Goal: Use online tool/utility: Utilize a website feature to perform a specific function

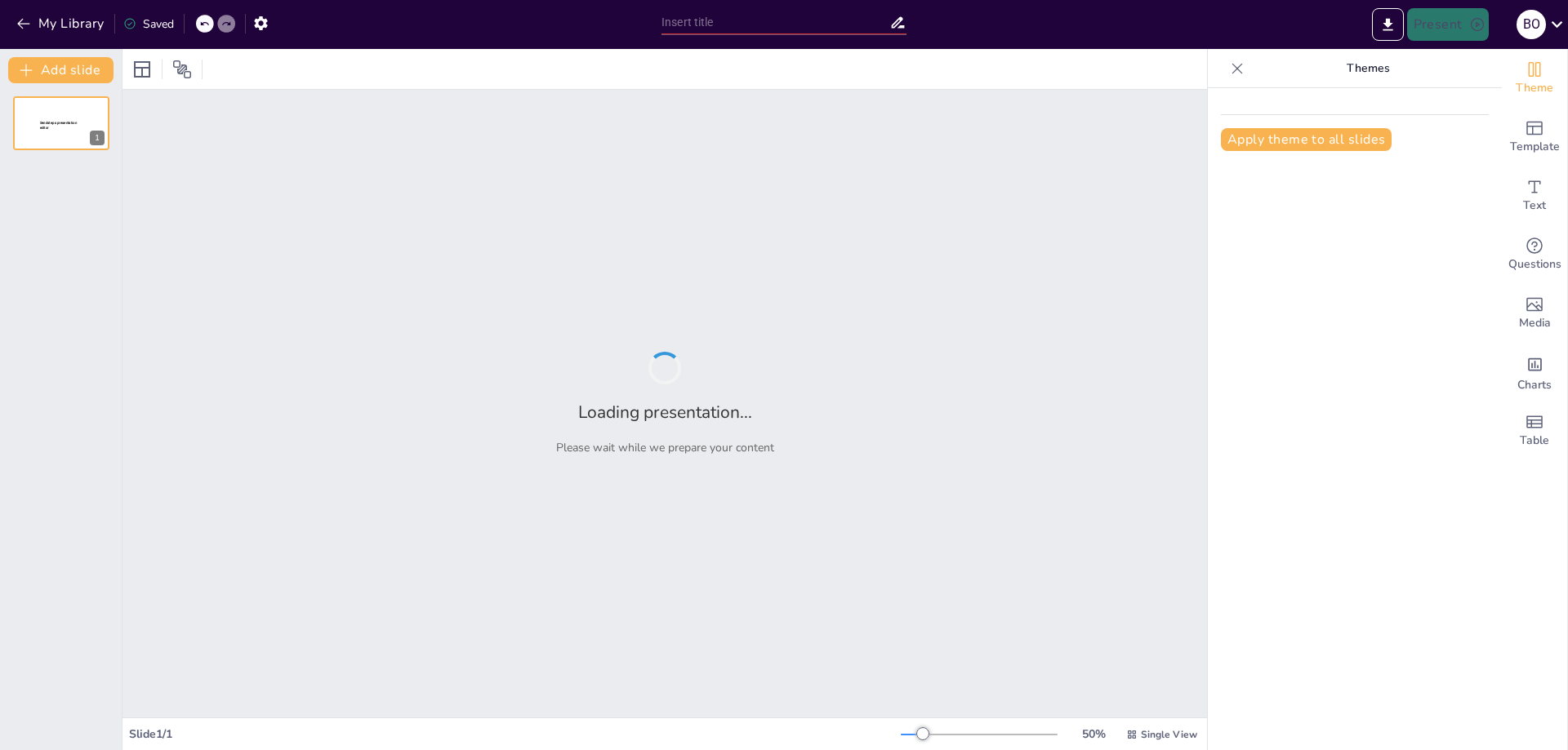
type input "Imported Osvitni-Vtrati-Aktualnist-Problemi.pptx"
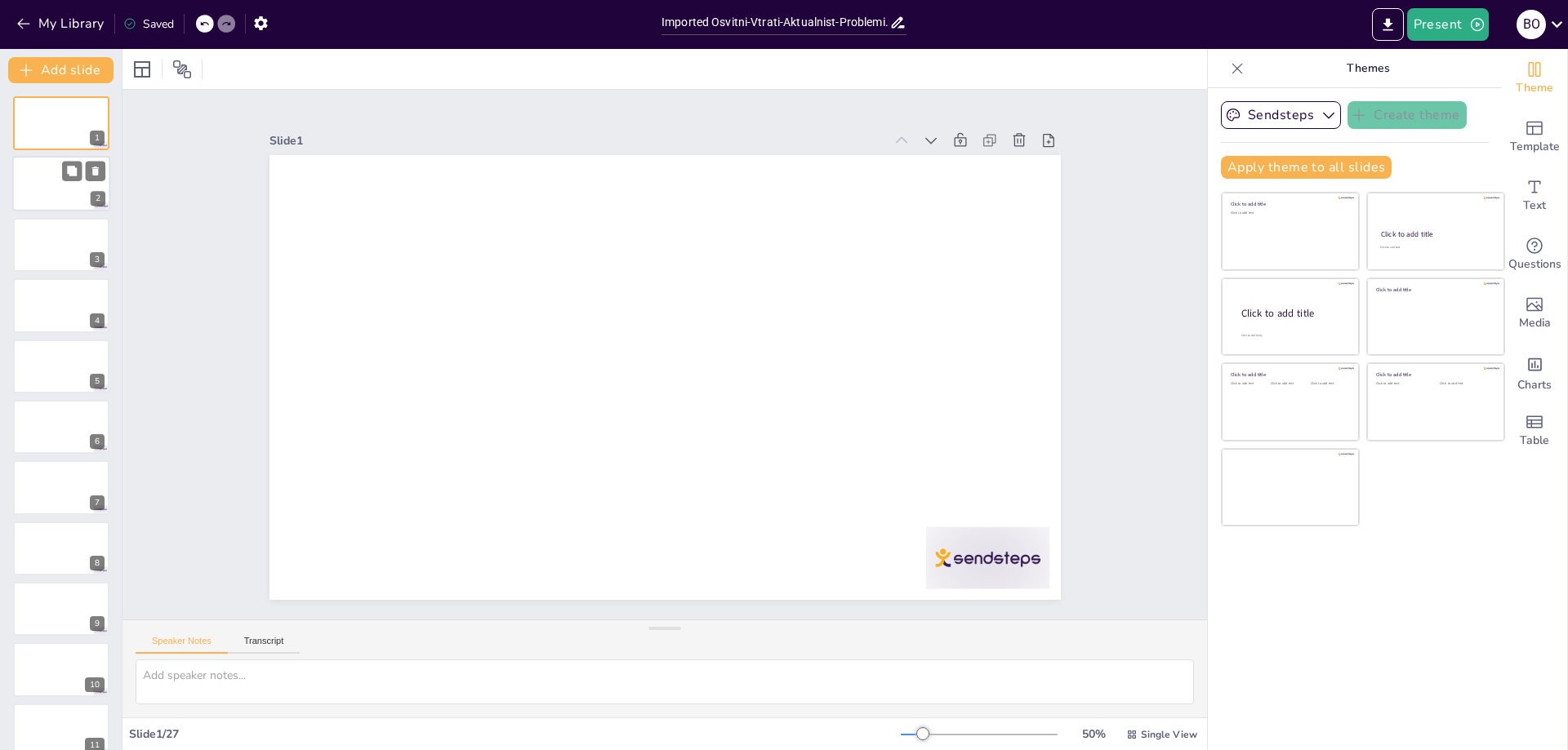
click at [60, 180] on div at bounding box center [61, 184] width 98 height 56
click at [34, 187] on div at bounding box center [61, 179] width 98 height 56
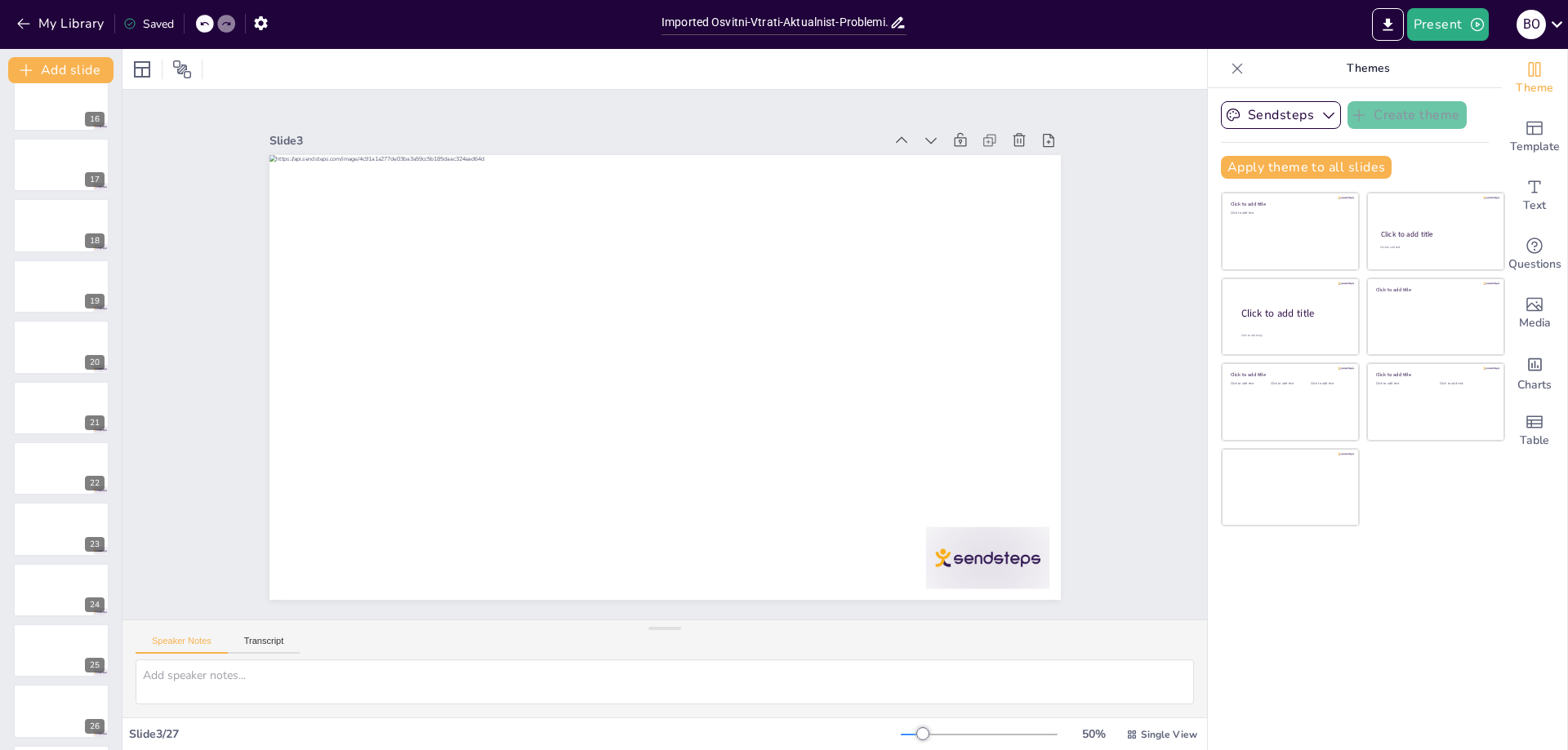
scroll to position [926, 0]
click at [1549, 27] on icon at bounding box center [1557, 24] width 22 height 22
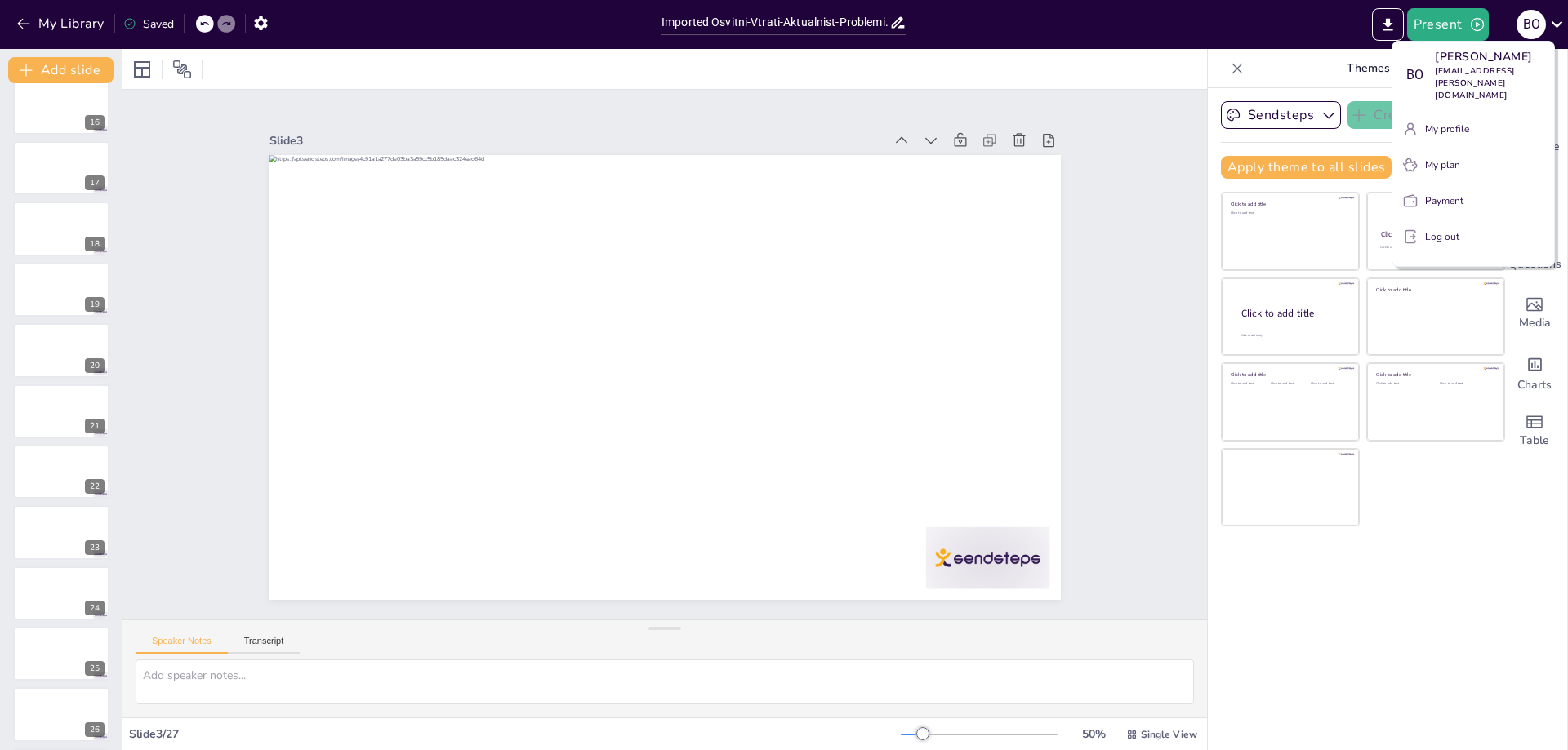
click at [1106, 182] on div at bounding box center [784, 375] width 1568 height 750
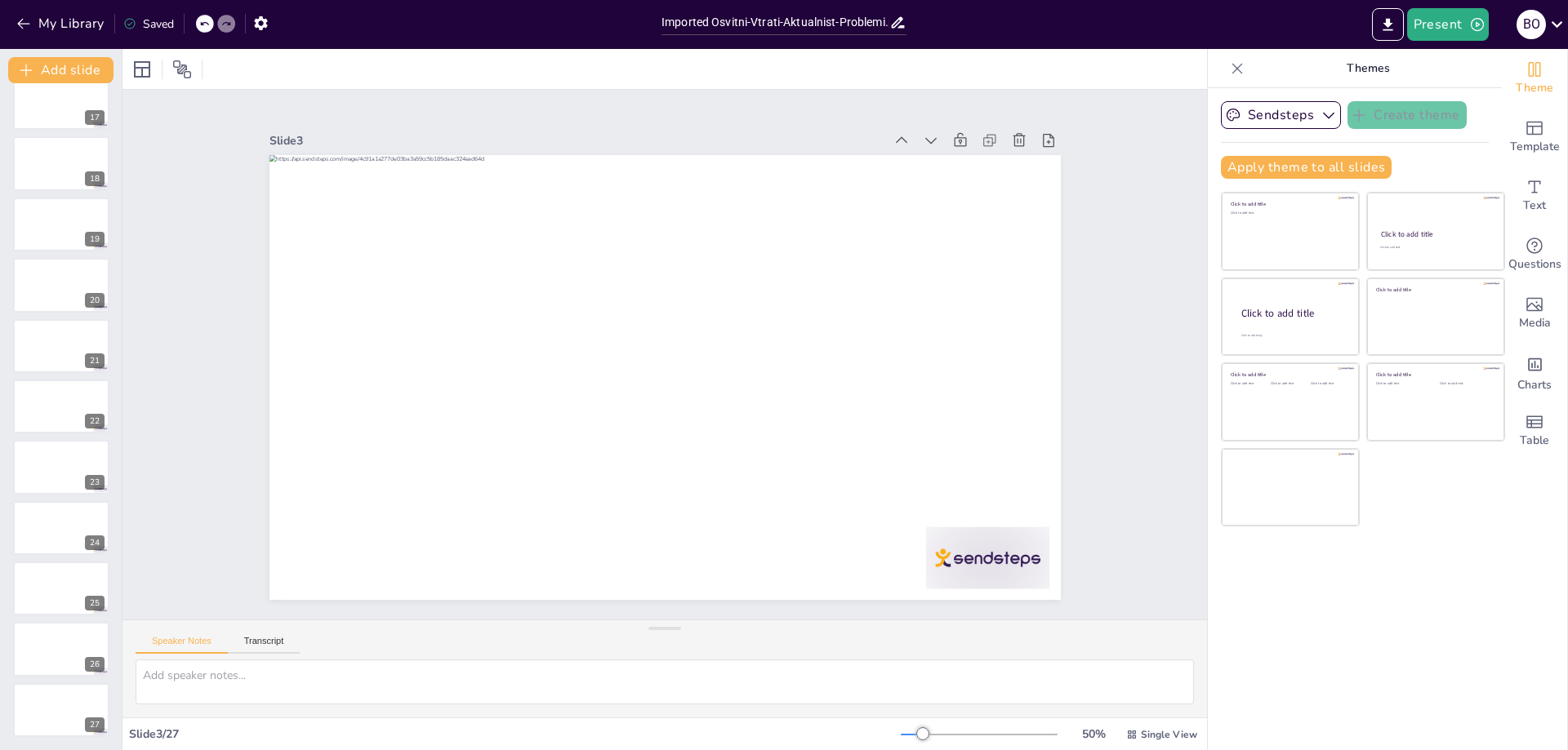
scroll to position [0, 0]
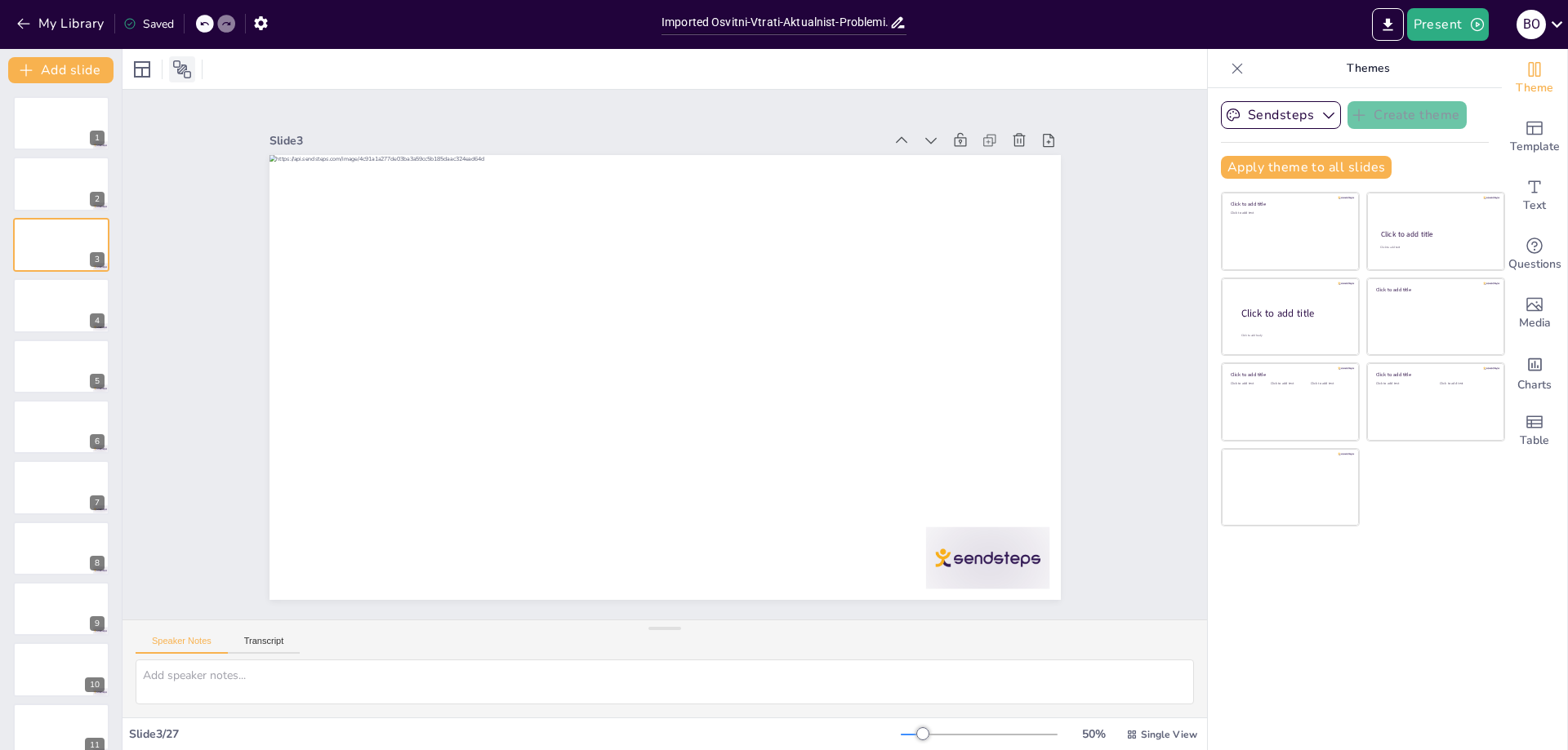
click at [183, 80] on div at bounding box center [182, 69] width 27 height 27
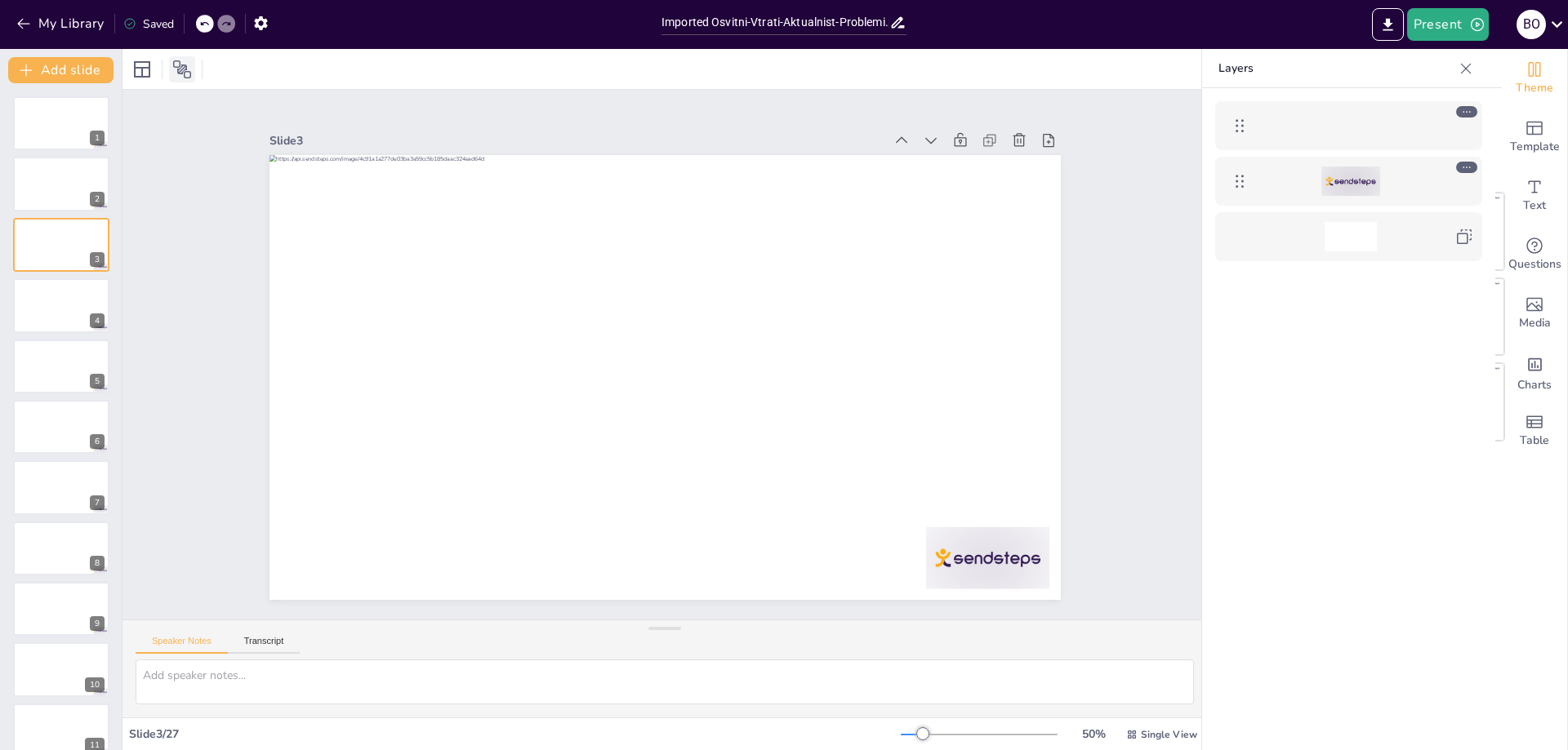
click at [187, 75] on icon at bounding box center [182, 69] width 20 height 20
click at [187, 64] on icon at bounding box center [182, 69] width 20 height 20
click at [1474, 62] on div at bounding box center [1466, 69] width 27 height 27
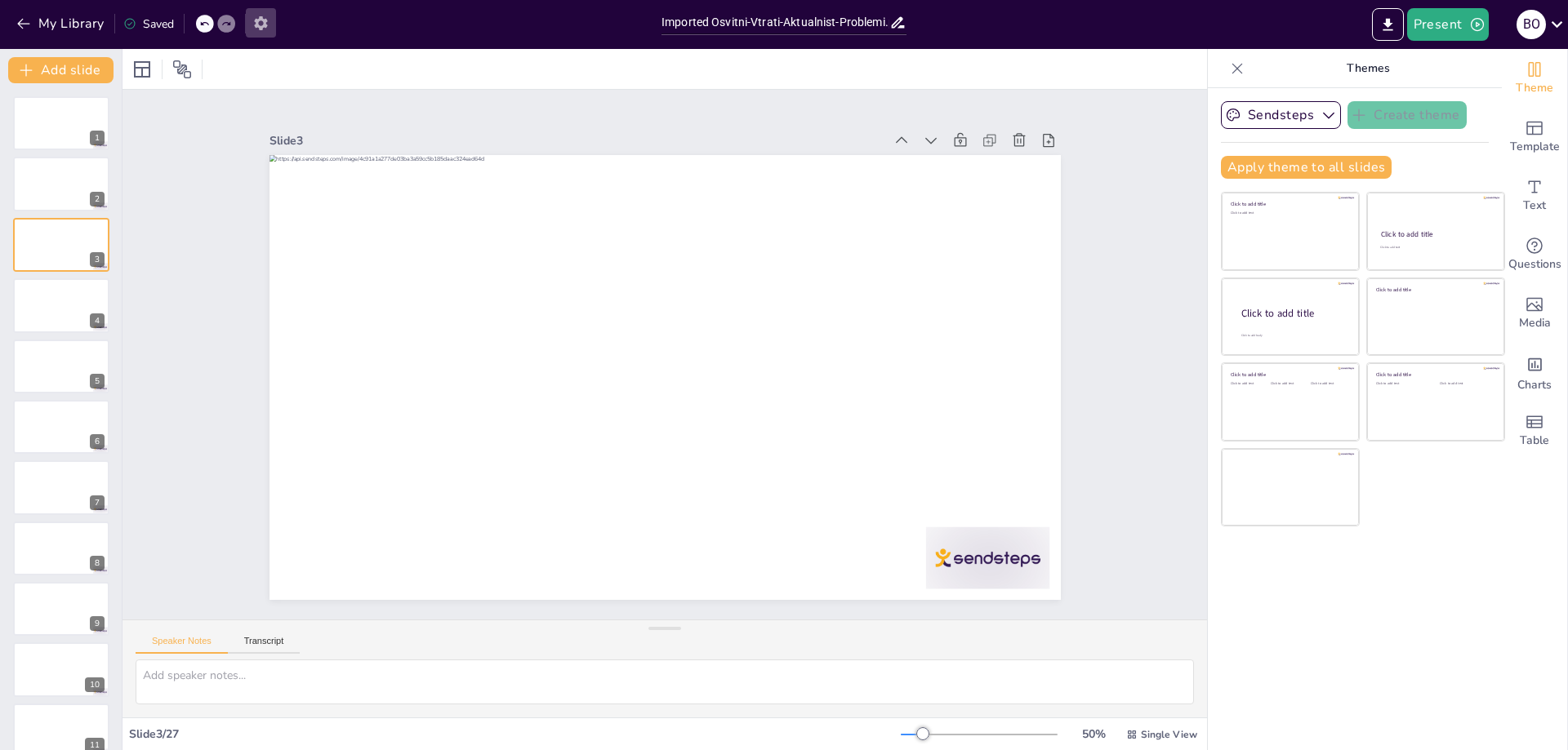
click at [260, 21] on icon "button" at bounding box center [261, 23] width 17 height 17
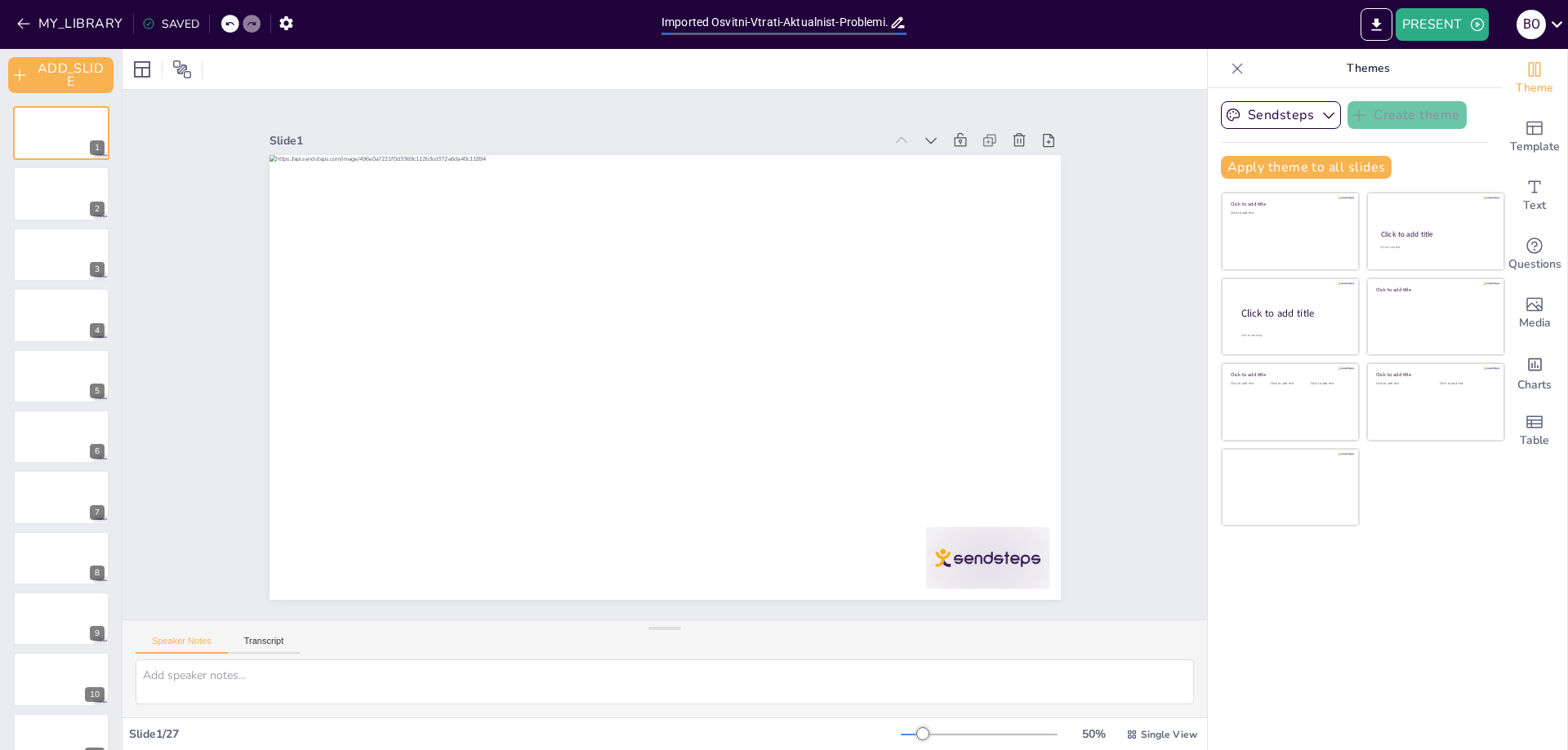
scroll to position [0, 21]
drag, startPoint x: 672, startPoint y: 24, endPoint x: 1090, endPoint y: 24, distance: 418.0
click at [1090, 24] on div "MY_LIBRARY SAVED Imported Osvitni-Vtrati-Aktualnist-Problemi.pptx PRESENT В О" at bounding box center [784, 25] width 1568 height 49
click at [1082, 23] on div "PRESENT В О" at bounding box center [1241, 25] width 654 height 32
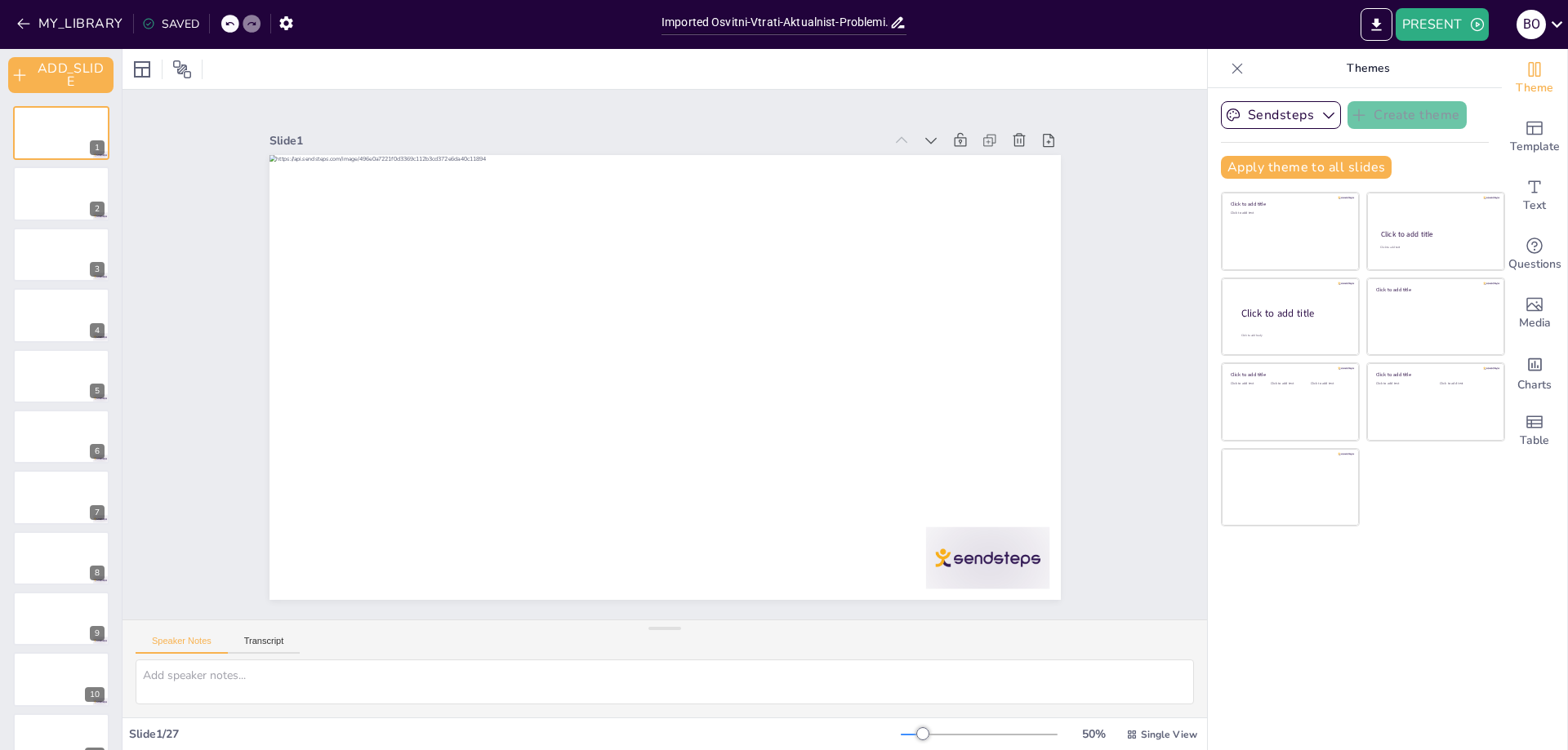
click at [1505, 611] on div "Theme Template Text Questions Media Charts Table" at bounding box center [1535, 399] width 66 height 701
click at [1560, 32] on icon at bounding box center [1557, 24] width 22 height 22
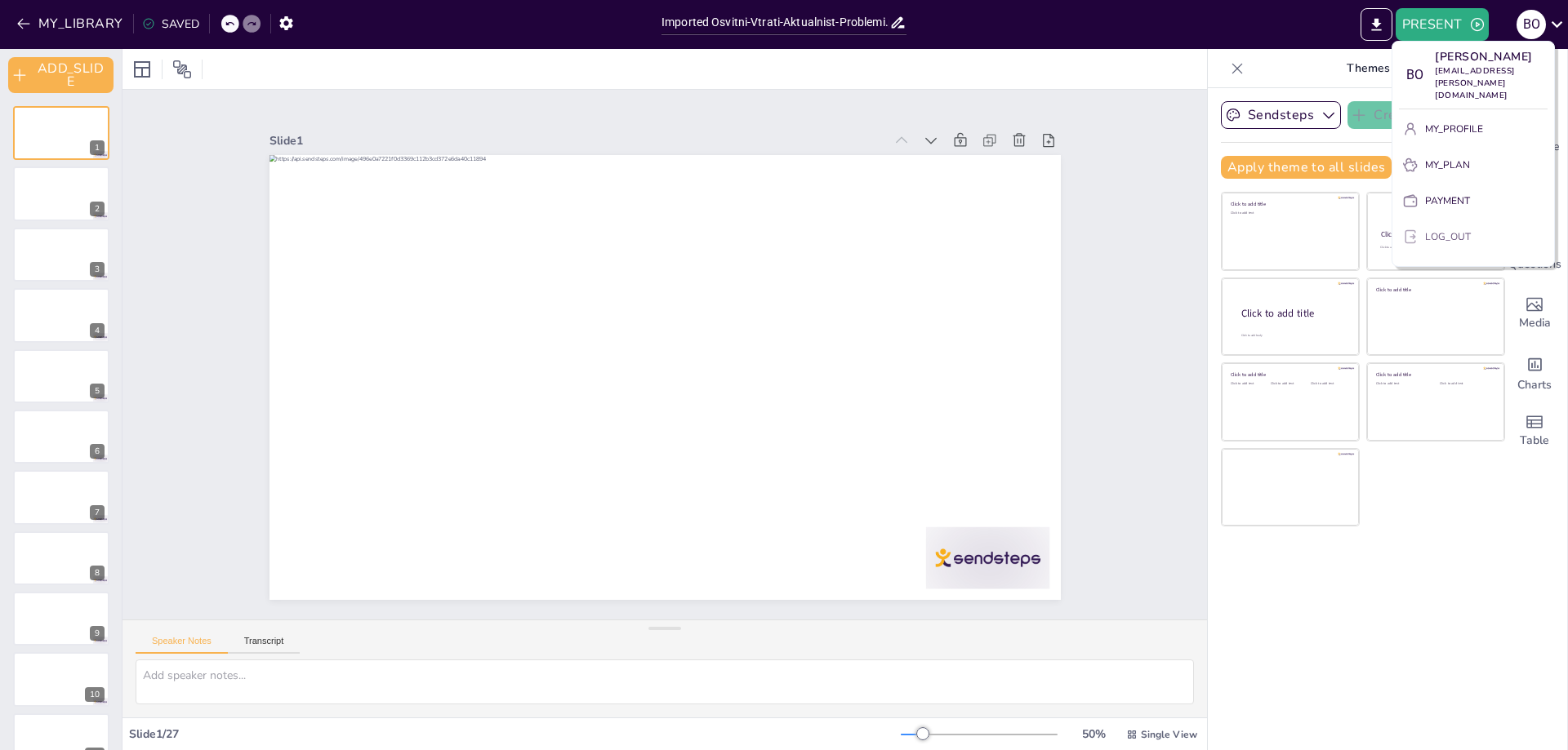
click at [1435, 242] on p "LOG_OUT" at bounding box center [1448, 236] width 46 height 14
